Goal: Task Accomplishment & Management: Use online tool/utility

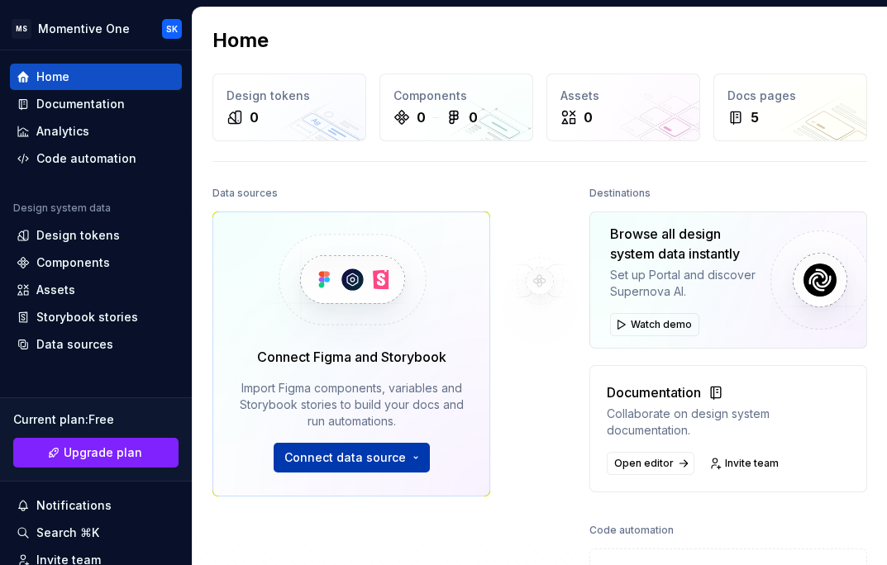
click at [384, 457] on span "Connect data source" at bounding box center [345, 458] width 122 height 17
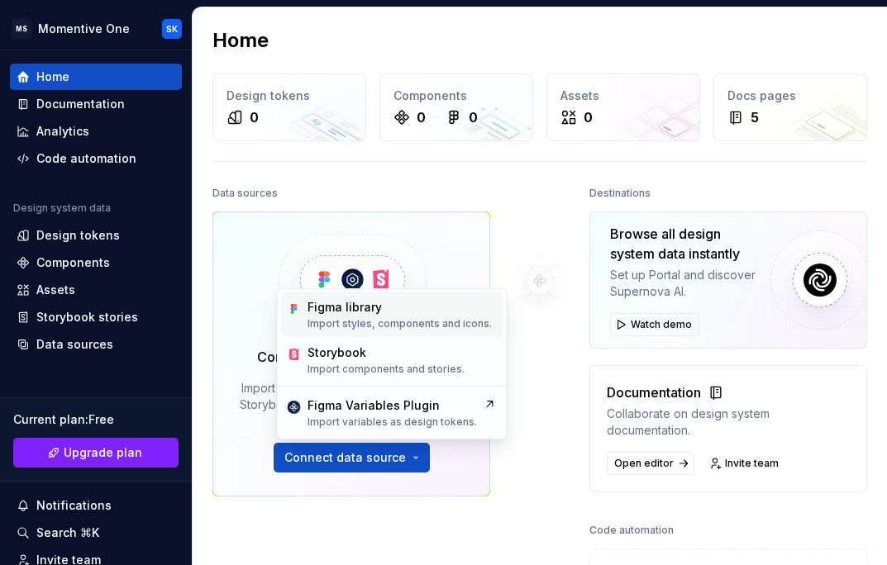
click at [387, 308] on div "Figma library" at bounding box center [400, 307] width 184 height 17
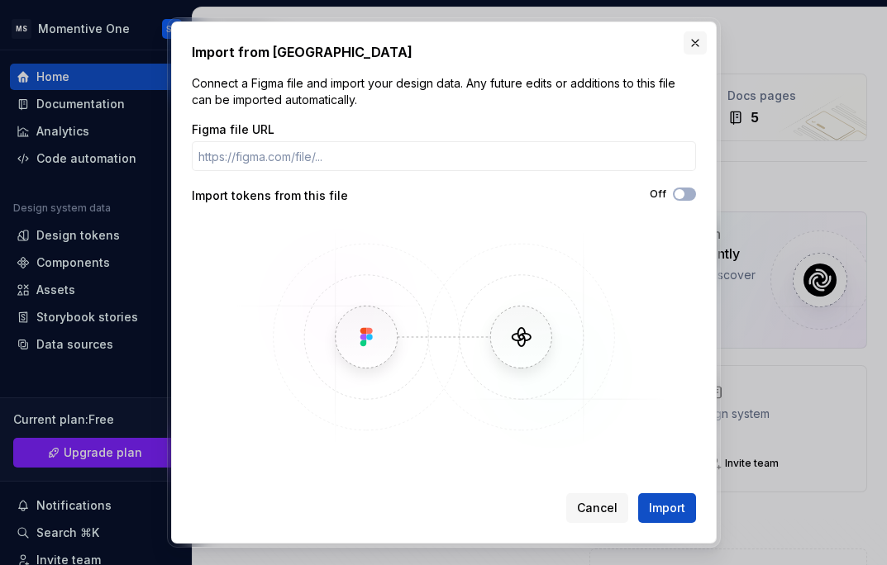
click at [699, 45] on button "button" at bounding box center [695, 42] width 23 height 23
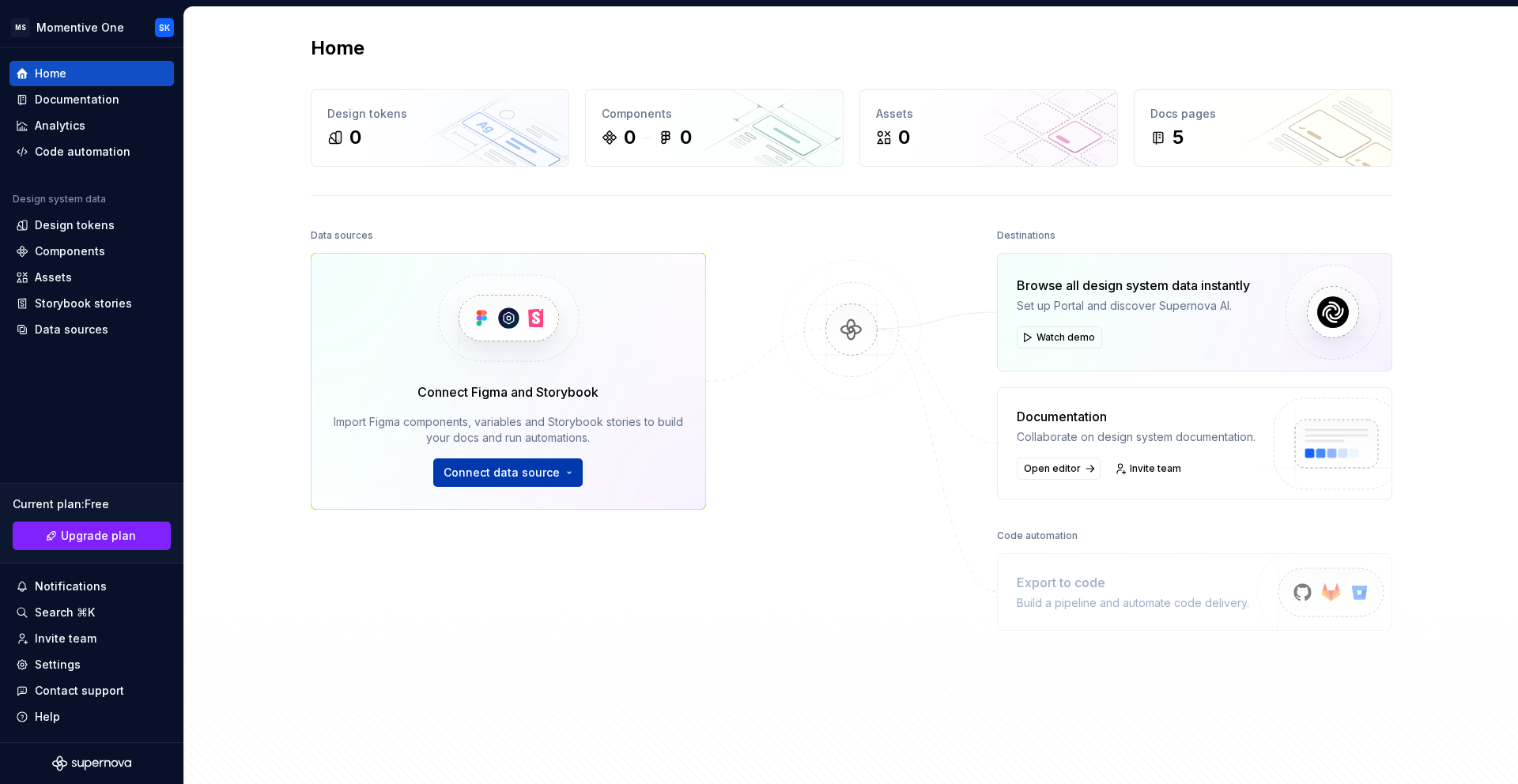
click at [544, 477] on span "Connect data source" at bounding box center [502, 472] width 117 height 16
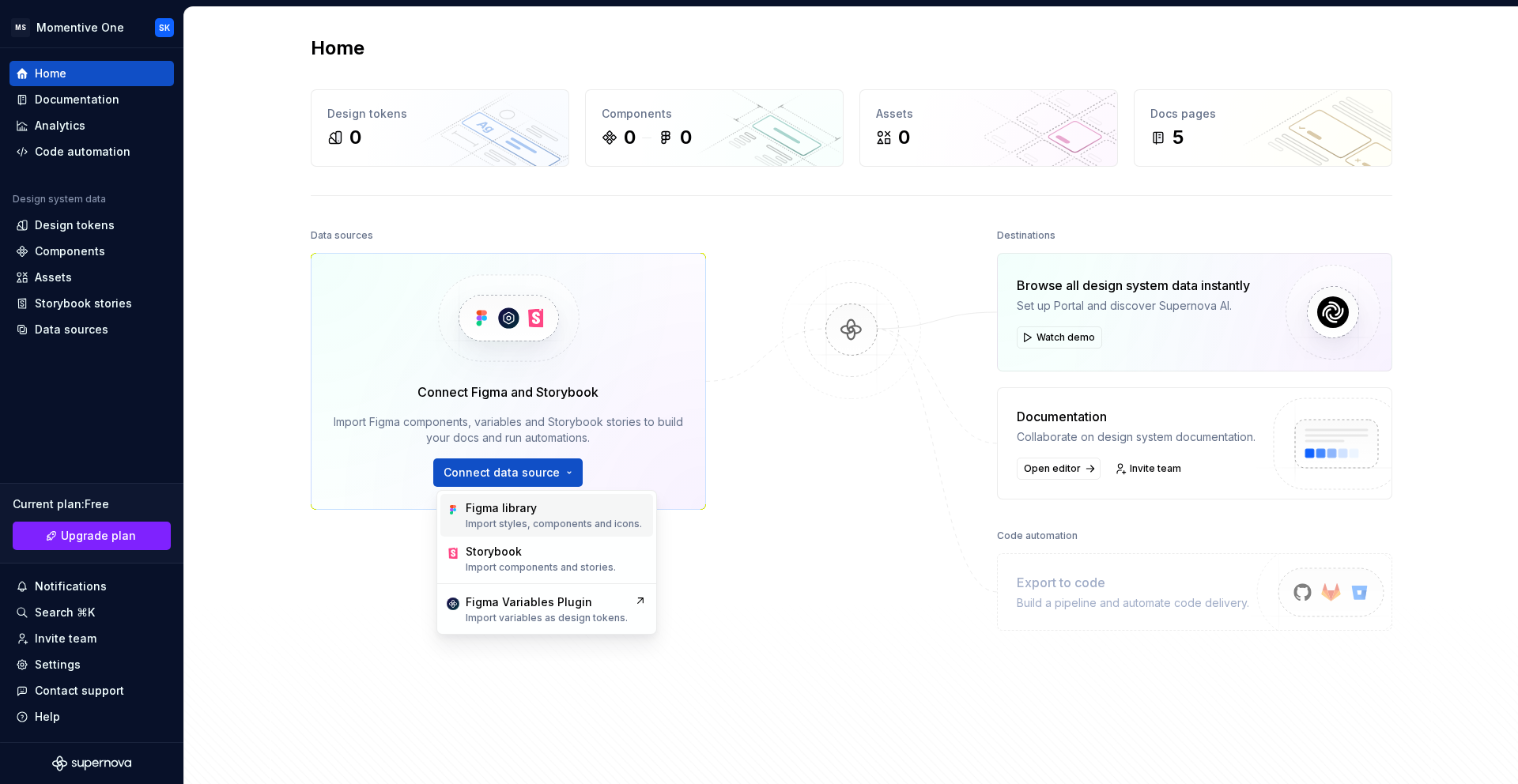
click at [521, 516] on div "Figma library Import styles, components and icons." at bounding box center [554, 514] width 176 height 30
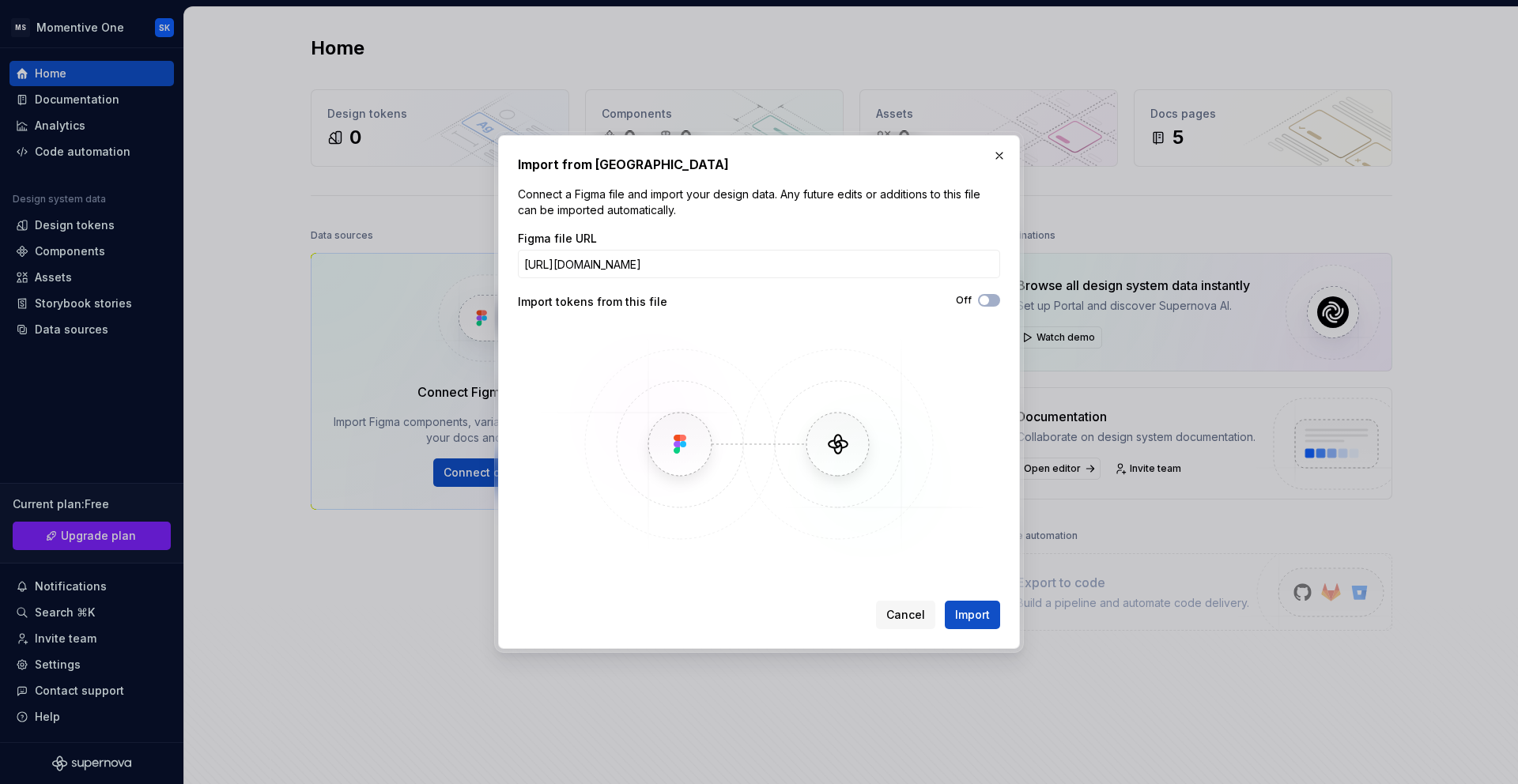
scroll to position [0, 204]
type input "[URL][DOMAIN_NAME]"
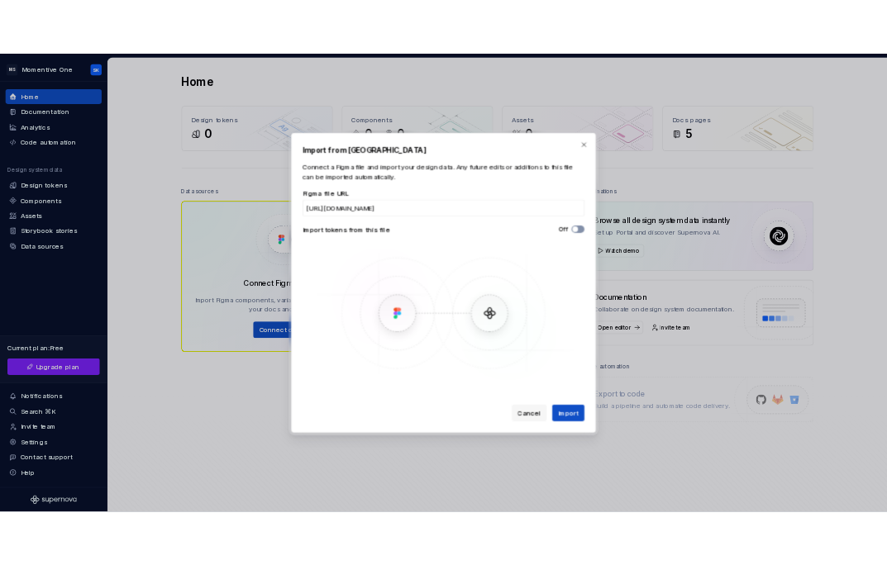
scroll to position [0, 0]
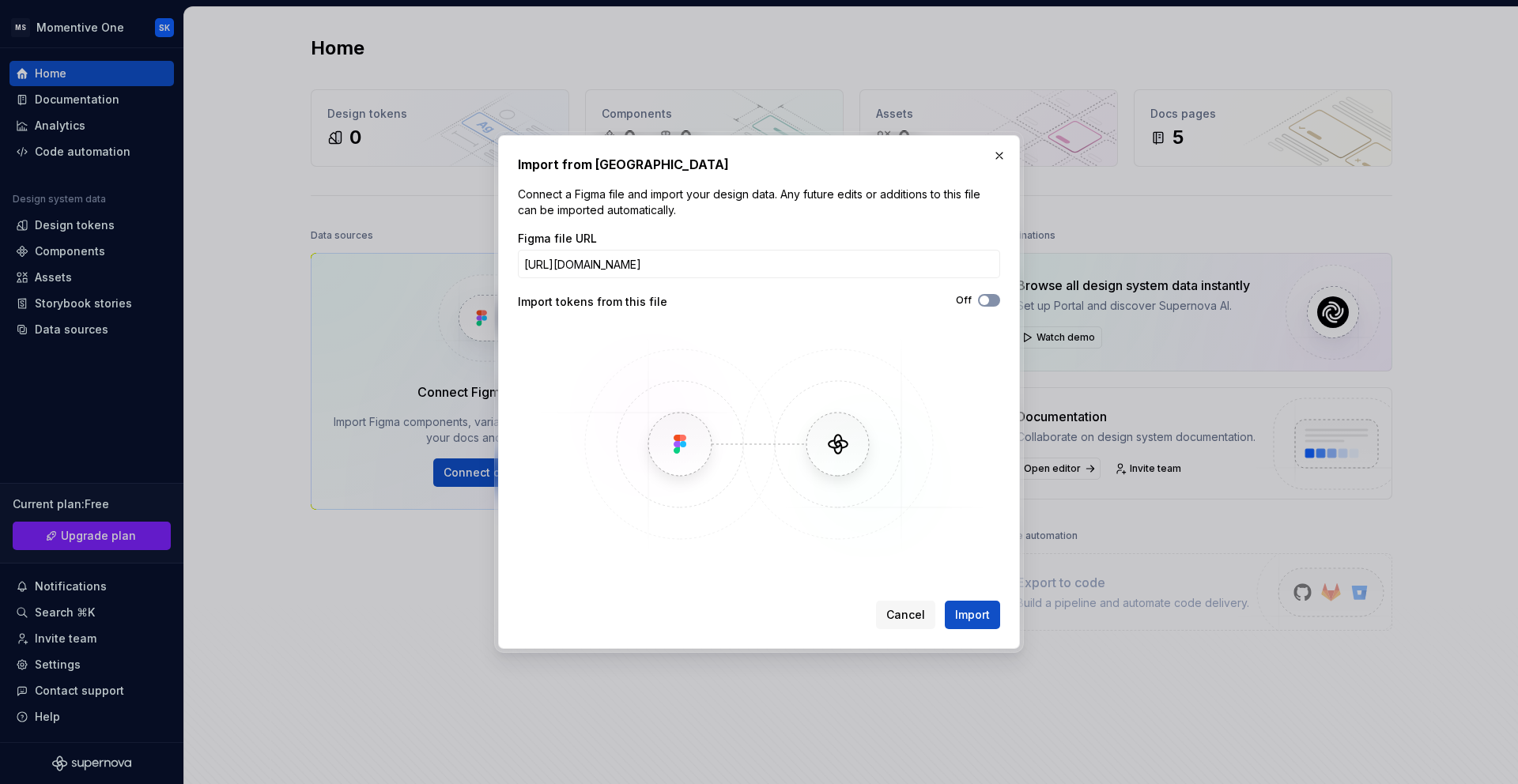
click at [847, 299] on button "Off" at bounding box center [989, 300] width 22 height 12
click at [847, 540] on span "Import" at bounding box center [973, 615] width 34 height 16
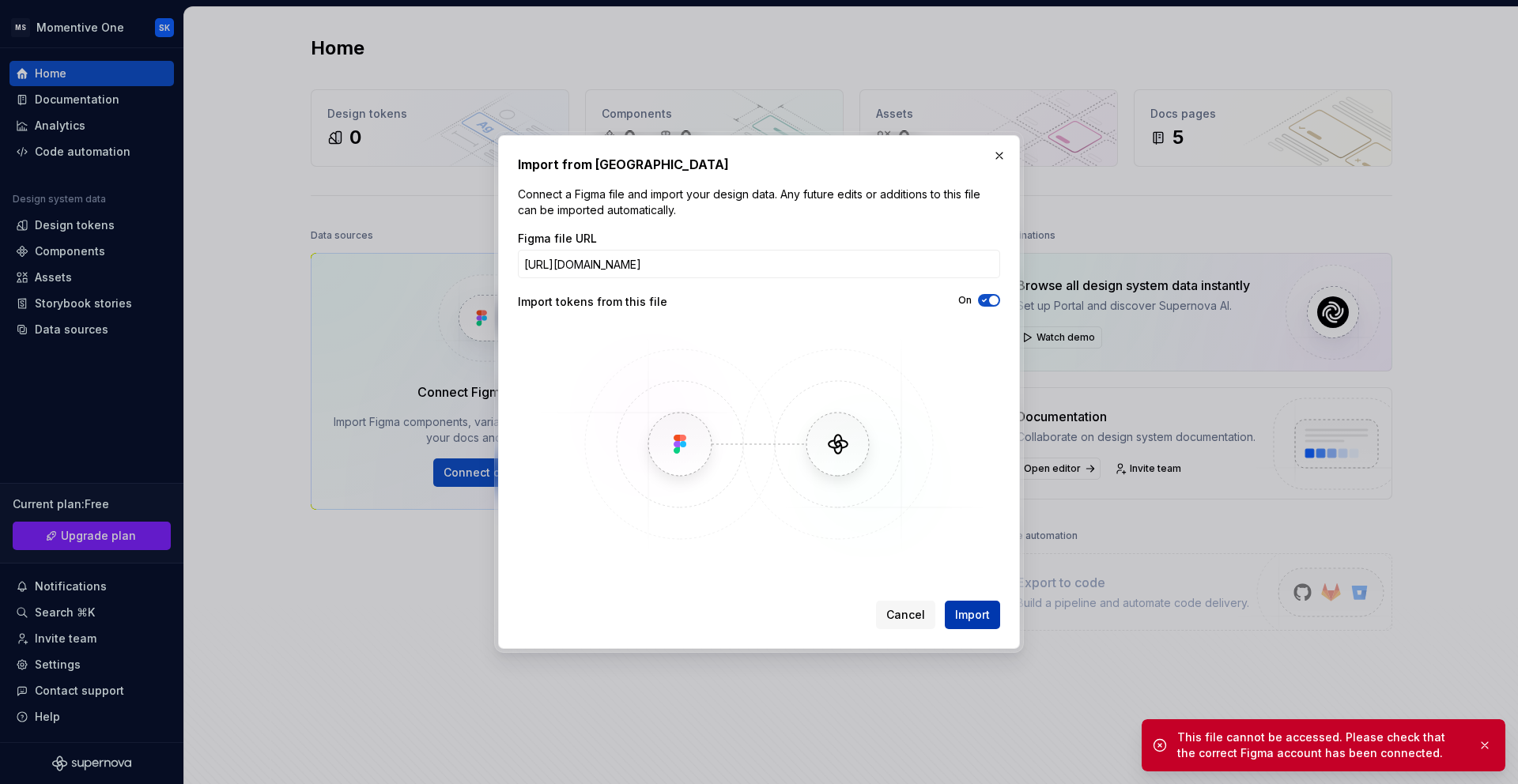
click at [847, 540] on span "Import" at bounding box center [973, 615] width 34 height 16
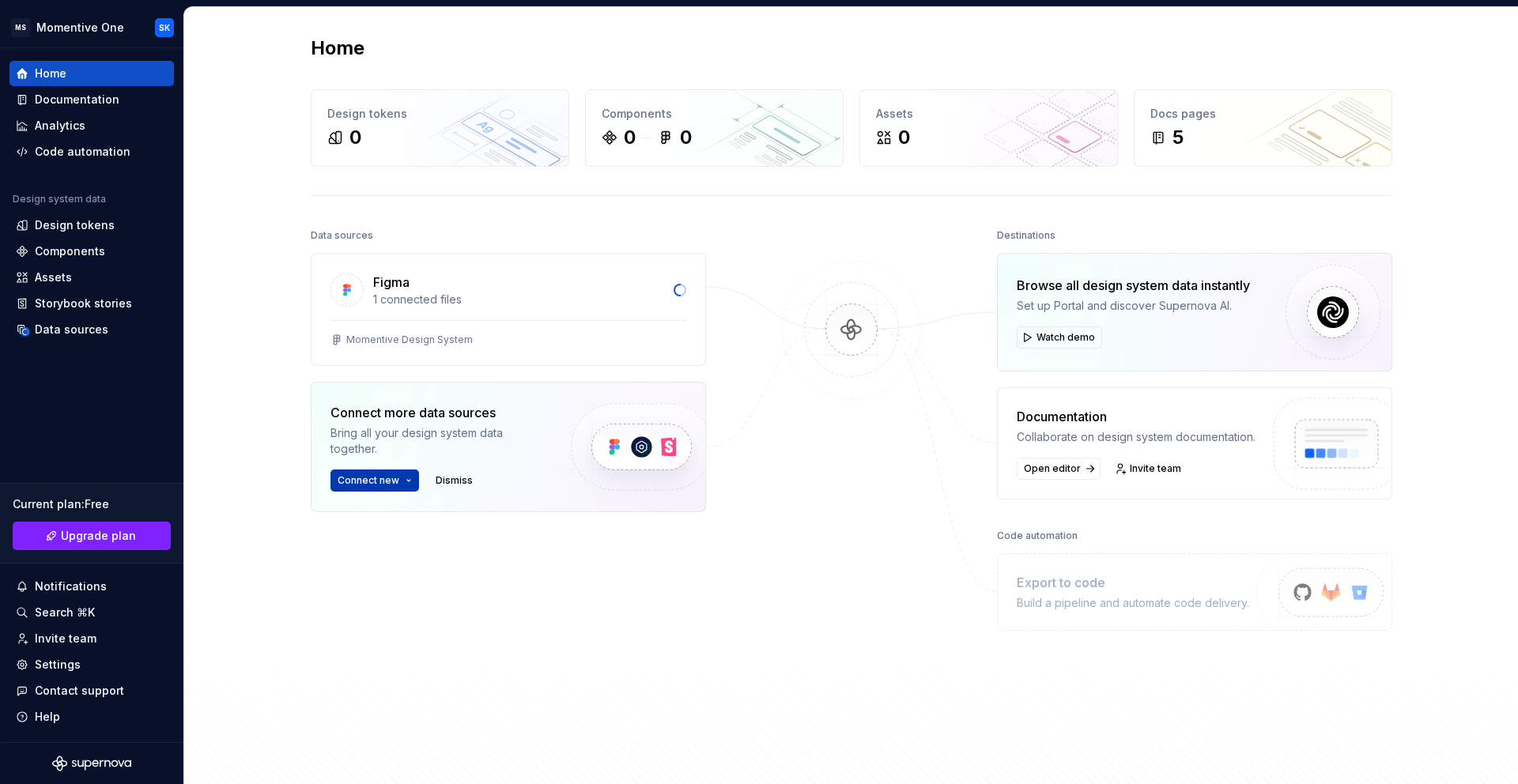
click at [408, 479] on button "Connect new" at bounding box center [375, 480] width 89 height 22
